Goal: Find specific page/section: Find specific page/section

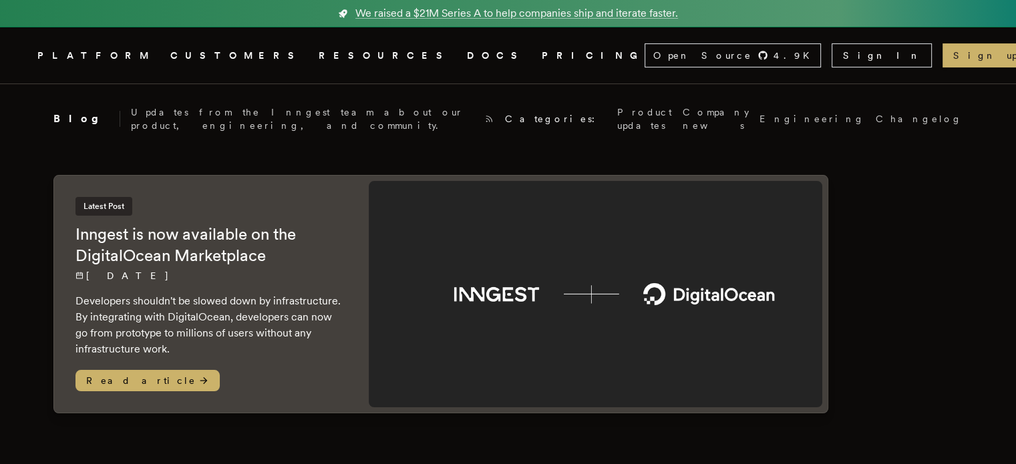
click at [219, 53] on link "CUSTOMERS" at bounding box center [236, 55] width 132 height 17
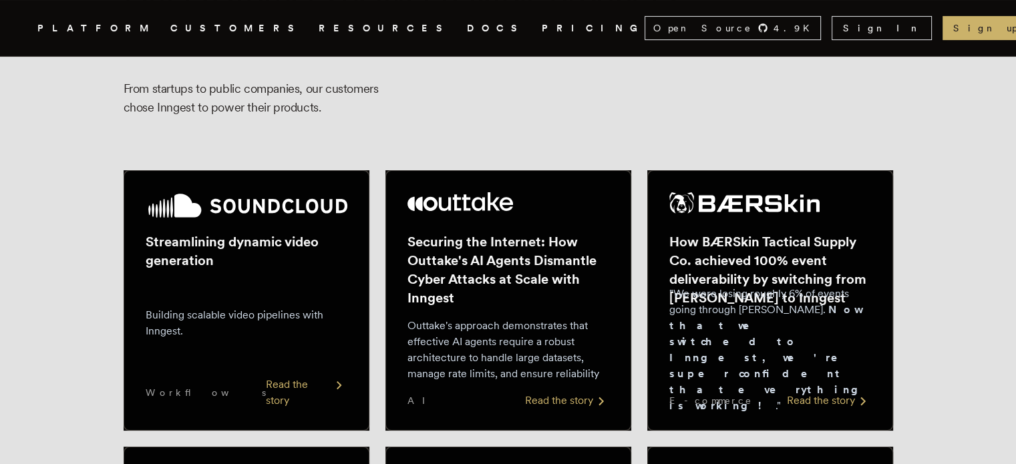
scroll to position [134, 0]
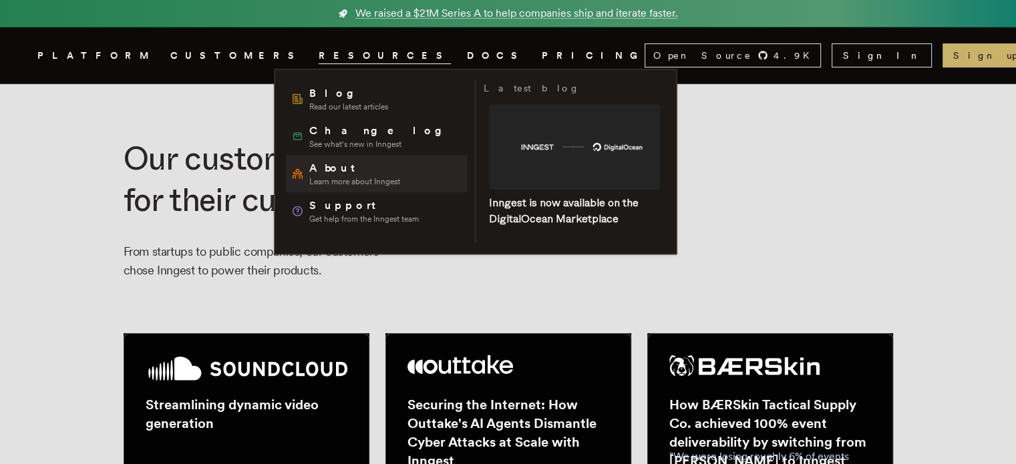
click at [350, 172] on span "About" at bounding box center [354, 168] width 91 height 16
